Goal: Task Accomplishment & Management: Manage account settings

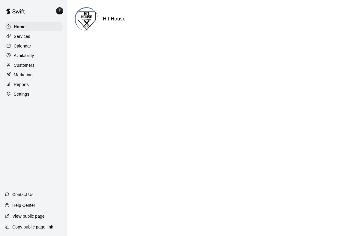
click at [41, 50] on div "Calendar" at bounding box center [34, 45] width 58 height 9
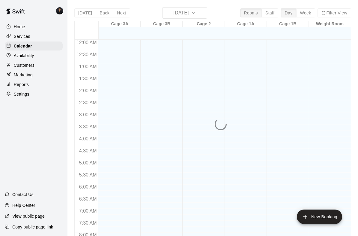
scroll to position [237, 0]
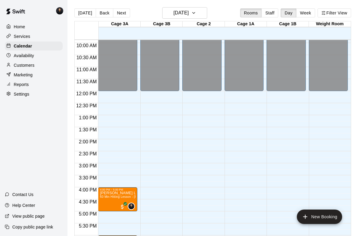
click at [302, 17] on button "Week" at bounding box center [306, 12] width 19 height 9
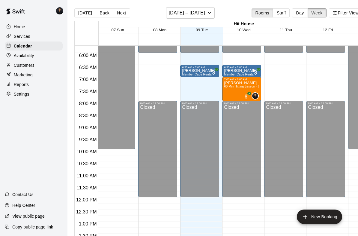
scroll to position [0, 0]
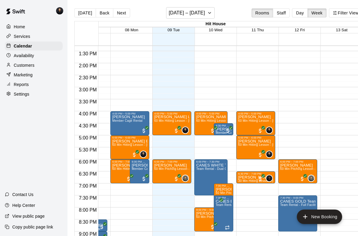
click at [121, 17] on button "Next" at bounding box center [121, 12] width 17 height 9
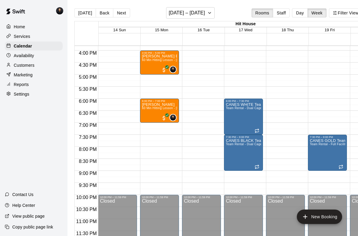
click at [120, 17] on button "Next" at bounding box center [121, 12] width 17 height 9
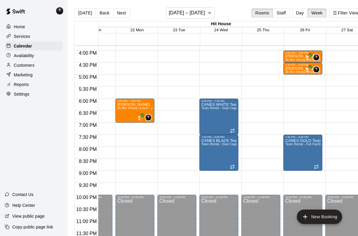
click at [86, 15] on button "[DATE]" at bounding box center [85, 12] width 22 height 9
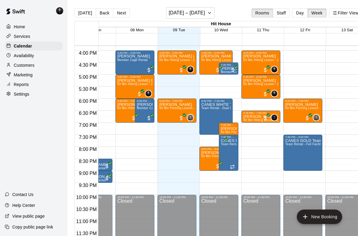
click at [87, 15] on button "[DATE]" at bounding box center [85, 12] width 22 height 9
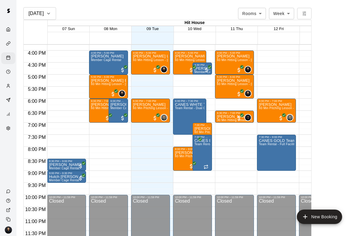
scroll to position [271, 0]
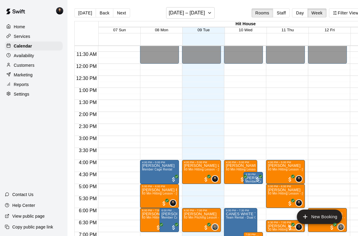
click at [16, 60] on div "Availability" at bounding box center [34, 55] width 58 height 9
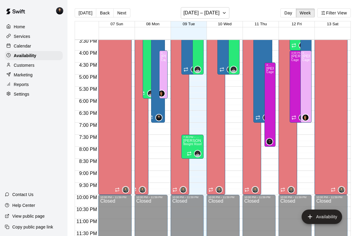
scroll to position [374, 0]
click at [15, 68] on p "Customers" at bounding box center [24, 65] width 21 height 6
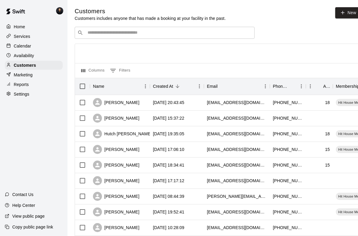
click at [20, 88] on div "Reports" at bounding box center [34, 84] width 58 height 9
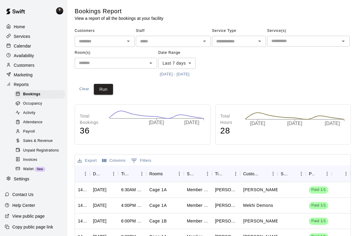
click at [122, 41] on input "text" at bounding box center [100, 42] width 47 height 8
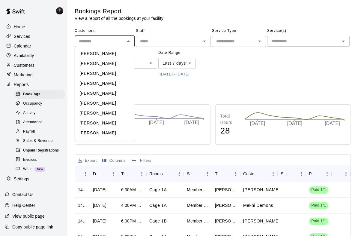
click at [131, 42] on icon "Close" at bounding box center [128, 41] width 7 height 7
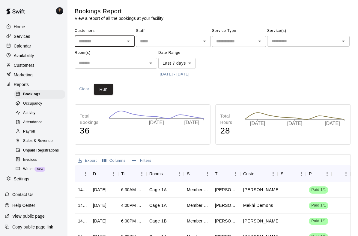
click at [234, 41] on input "text" at bounding box center [234, 42] width 41 height 8
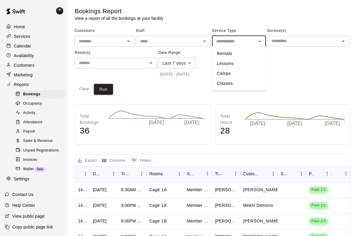
click at [292, 42] on input "text" at bounding box center [303, 41] width 69 height 8
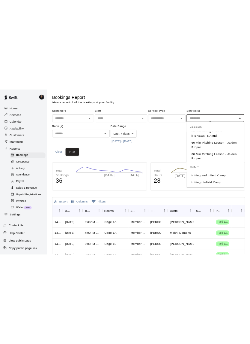
scroll to position [201, 0]
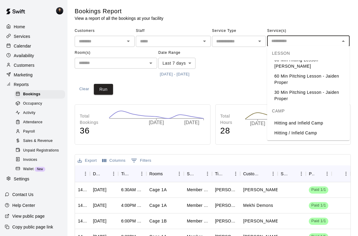
click at [141, 62] on input "text" at bounding box center [111, 63] width 69 height 8
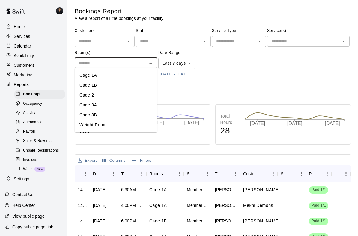
click at [225, 44] on input "text" at bounding box center [234, 42] width 41 height 8
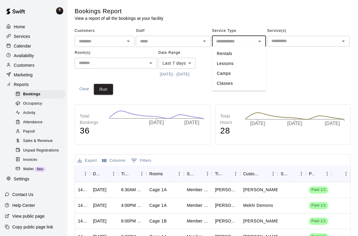
click at [77, 79] on div "Customers ​ Staff ​ Service Type ​ Rentals Lessons Camps Classes Service(s) ​ R…" at bounding box center [213, 60] width 277 height 68
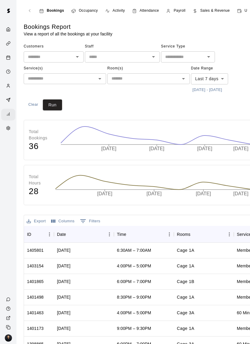
scroll to position [0, 0]
click at [94, 220] on button "0 Filters" at bounding box center [90, 221] width 23 height 10
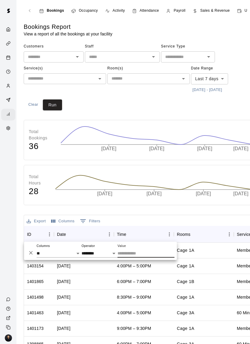
scroll to position [34, 17]
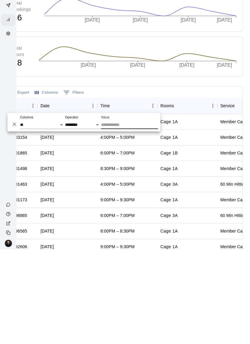
click at [178, 131] on div "Total Hours 28 [DATE] [DATE] [DATE] [DATE]" at bounding box center [125, 151] width 236 height 40
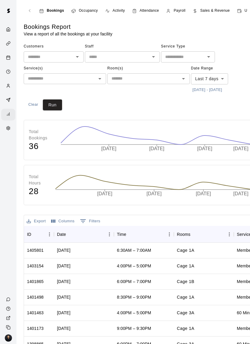
scroll to position [0, 17]
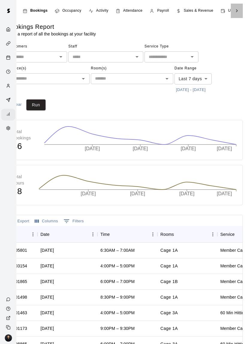
click at [234, 10] on icon at bounding box center [237, 11] width 6 height 6
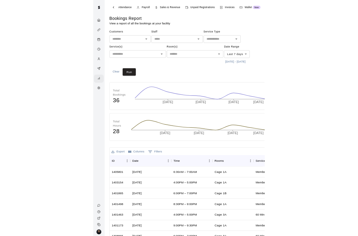
scroll to position [0, 0]
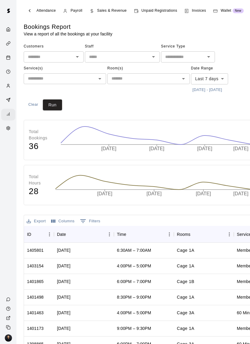
click at [46, 58] on input "text" at bounding box center [49, 57] width 47 height 8
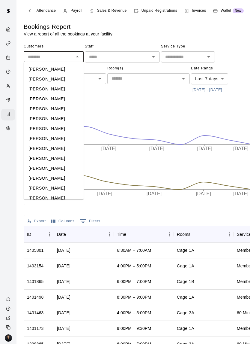
click at [125, 54] on input "text" at bounding box center [118, 57] width 62 height 8
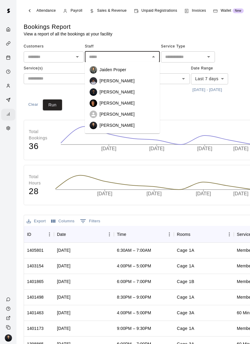
click at [181, 59] on input "text" at bounding box center [183, 57] width 41 height 8
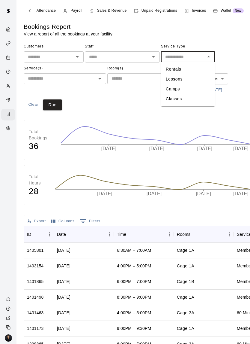
click at [121, 104] on div "Customers ​ Staff ​ Service Type ​ Rentals Lessons Camps Classes Service(s) ​ R…" at bounding box center [142, 76] width 236 height 68
click at [13, 117] on div "Reports" at bounding box center [10, 115] width 8 height 6
click at [9, 13] on img at bounding box center [8, 11] width 12 height 12
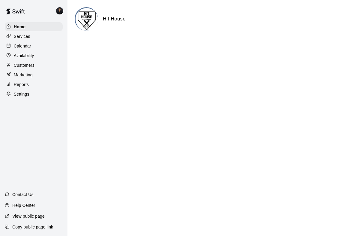
click at [14, 95] on p "Settings" at bounding box center [22, 94] width 16 height 6
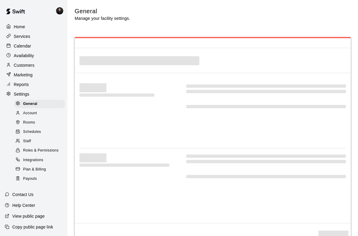
select select "**"
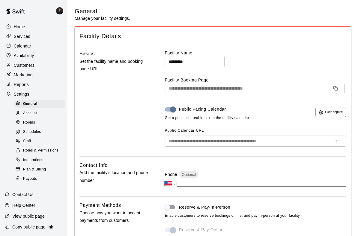
scroll to position [1256, 0]
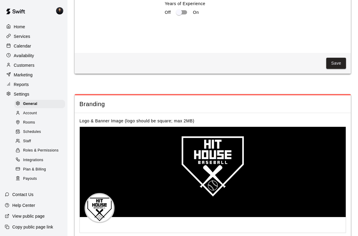
click at [20, 85] on p "Reports" at bounding box center [21, 84] width 15 height 6
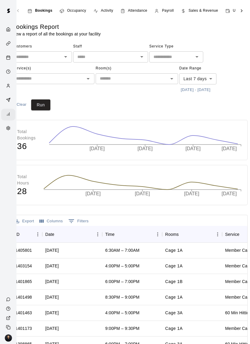
scroll to position [0, 17]
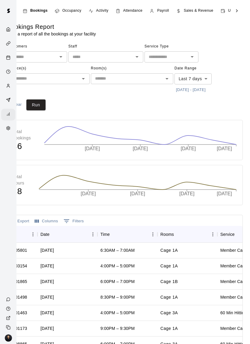
click at [181, 56] on input "text" at bounding box center [167, 57] width 41 height 8
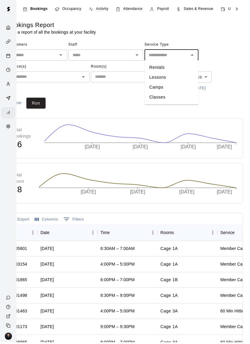
click at [231, 90] on div "Customers ​ Staff ​ Service Type ​ Rentals Lessons Camps Classes Service(s) ​ R…" at bounding box center [125, 68] width 236 height 53
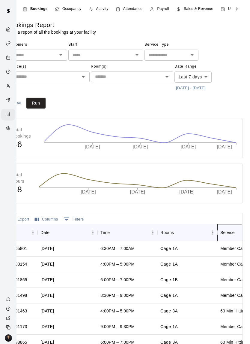
click at [233, 234] on div "Service" at bounding box center [228, 232] width 14 height 17
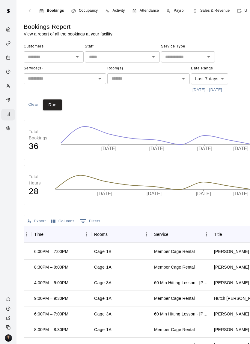
scroll to position [30, 84]
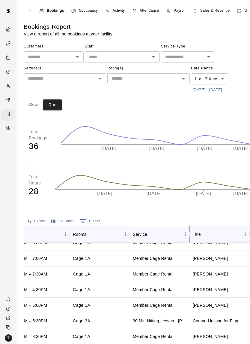
click at [148, 233] on button "Sort" at bounding box center [151, 234] width 8 height 8
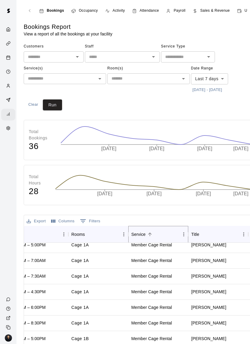
scroll to position [396, 106]
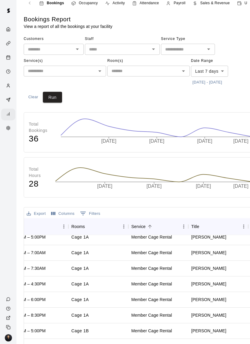
click at [213, 69] on body "Bookings Occupancy Activity Attendance Payroll Sales & Revenue Unpaid Registrat…" at bounding box center [125, 205] width 250 height 427
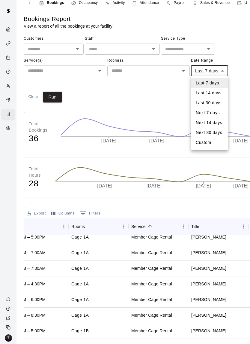
click at [198, 106] on li "Last 30 days" at bounding box center [209, 103] width 37 height 10
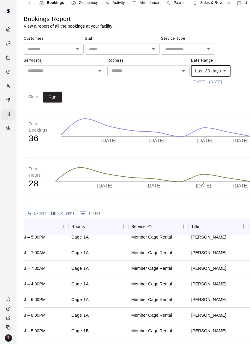
type input "*****"
click at [54, 93] on button "Run" at bounding box center [52, 97] width 19 height 11
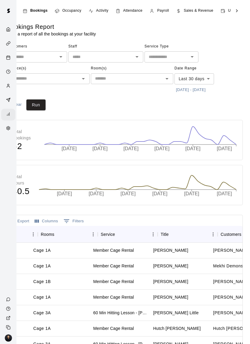
scroll to position [0, 128]
click at [97, 235] on div "Service" at bounding box center [99, 234] width 14 height 17
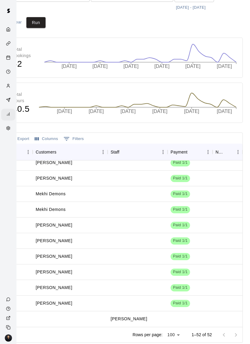
scroll to position [646, 305]
click at [220, 150] on div "Notes" at bounding box center [221, 152] width 10 height 17
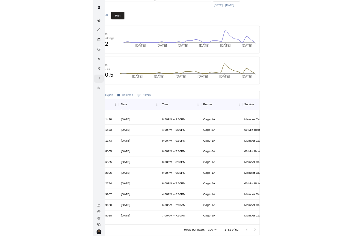
scroll to position [0, 0]
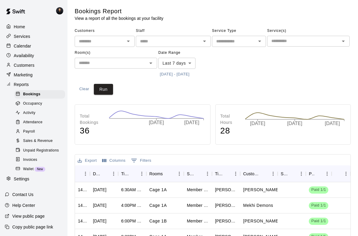
click at [29, 142] on span "Sales & Revenue" at bounding box center [38, 141] width 30 height 6
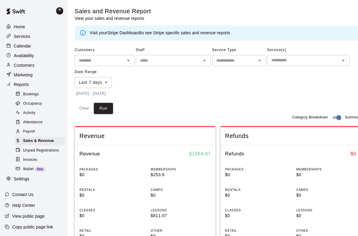
click at [105, 81] on body "Home Services Calendar Availability Customers Marketing Reports Bookings Occupa…" at bounding box center [179, 235] width 358 height 471
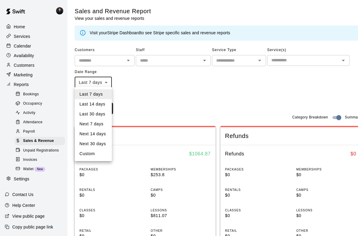
click at [106, 112] on li "Last 30 days" at bounding box center [93, 114] width 37 height 10
type input "*****"
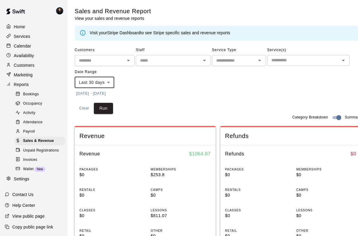
click at [247, 60] on input "text" at bounding box center [234, 61] width 41 height 8
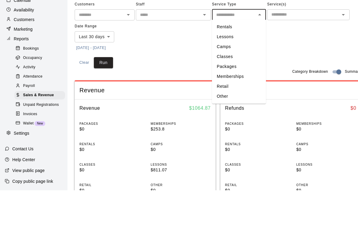
click at [239, 117] on li "Memberships" at bounding box center [239, 122] width 54 height 10
type input "**********"
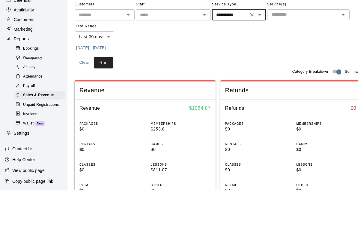
click at [104, 103] on button "Run" at bounding box center [103, 108] width 19 height 11
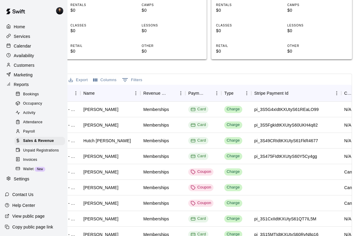
scroll to position [0, 136]
click at [18, 47] on p "Calendar" at bounding box center [22, 46] width 17 height 6
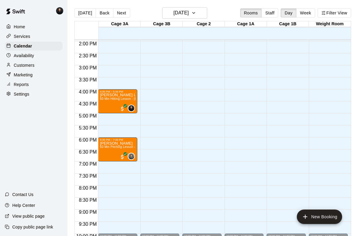
scroll to position [338, 0]
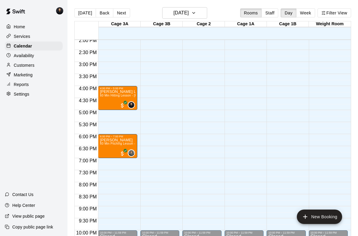
click at [112, 145] on span "60 Min Pitching Lesson - Jaiden Proper" at bounding box center [128, 143] width 56 height 3
click at [107, 150] on icon "edit" at bounding box center [106, 148] width 7 height 7
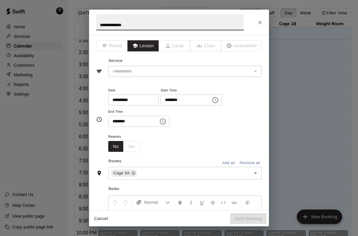
type input "**********"
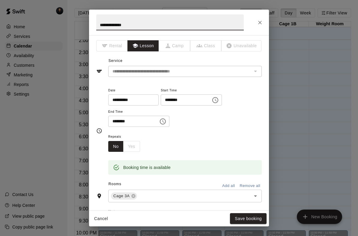
click at [125, 100] on input "**********" at bounding box center [131, 99] width 46 height 11
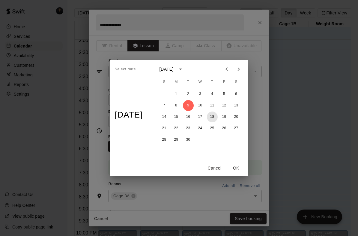
click at [216, 114] on button "18" at bounding box center [212, 116] width 11 height 11
type input "**********"
click at [239, 168] on button "OK" at bounding box center [236, 167] width 19 height 11
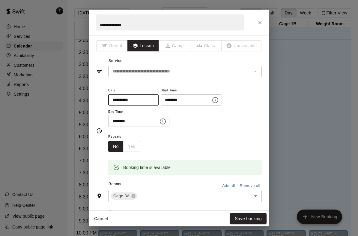
click at [165, 100] on input "********" at bounding box center [184, 99] width 46 height 11
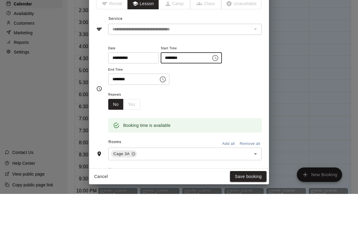
click at [161, 94] on input "********" at bounding box center [184, 99] width 46 height 11
type input "********"
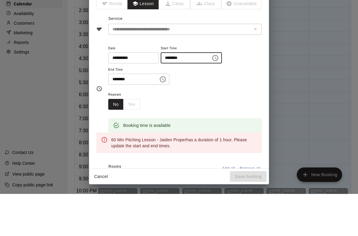
click at [114, 116] on input "********" at bounding box center [131, 121] width 46 height 11
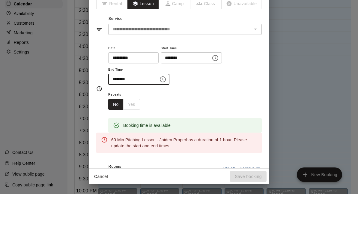
type input "********"
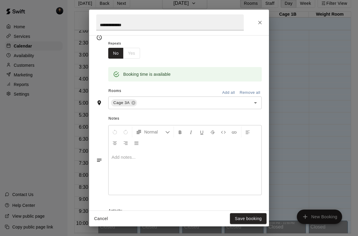
scroll to position [93, 0]
click at [156, 164] on div at bounding box center [185, 171] width 153 height 45
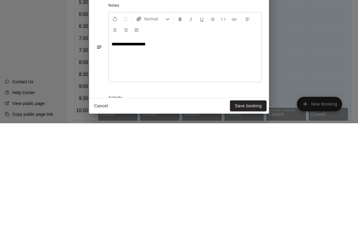
click at [251, 213] on button "Save booking" at bounding box center [248, 218] width 37 height 11
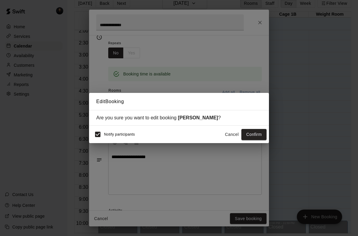
click at [255, 131] on button "Confirm" at bounding box center [254, 134] width 25 height 11
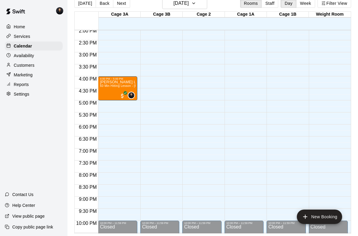
click at [310, 5] on button "Week" at bounding box center [306, 3] width 19 height 9
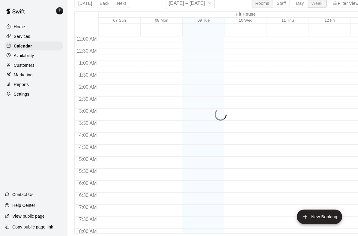
scroll to position [246, 0]
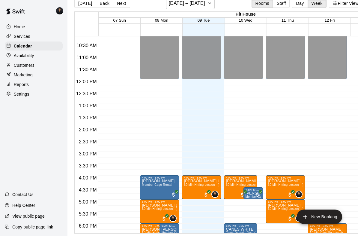
click at [122, 4] on button "Next" at bounding box center [121, 3] width 17 height 9
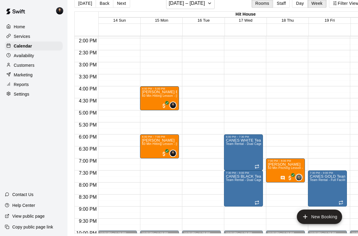
scroll to position [335, 0]
